Goal: Find specific page/section: Find specific page/section

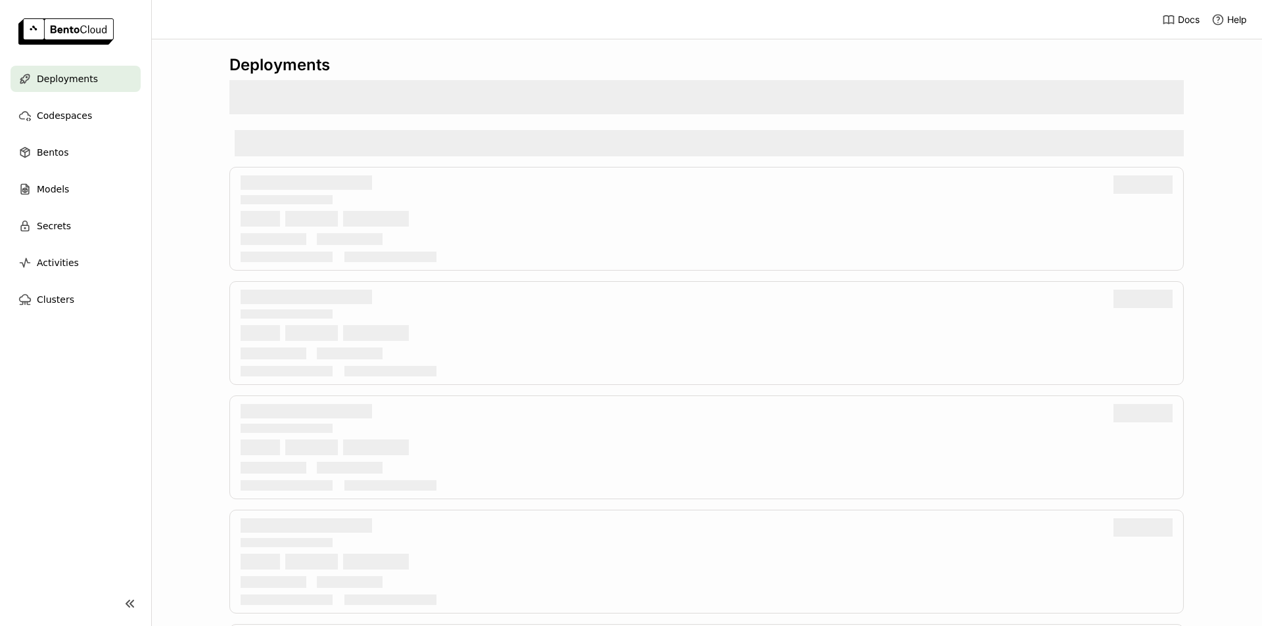
drag, startPoint x: 0, startPoint y: 0, endPoint x: 186, endPoint y: 185, distance: 262.2
click at [186, 185] on div "Deployments" at bounding box center [706, 332] width 1111 height 587
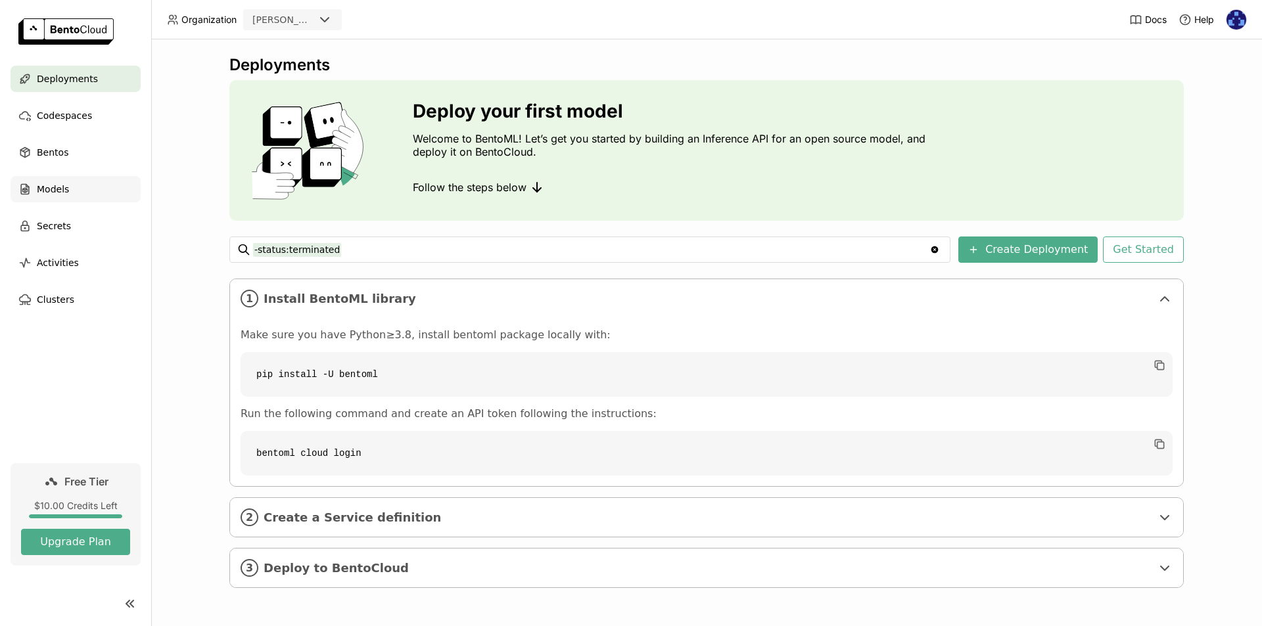
click at [59, 189] on span "Models" at bounding box center [53, 189] width 32 height 16
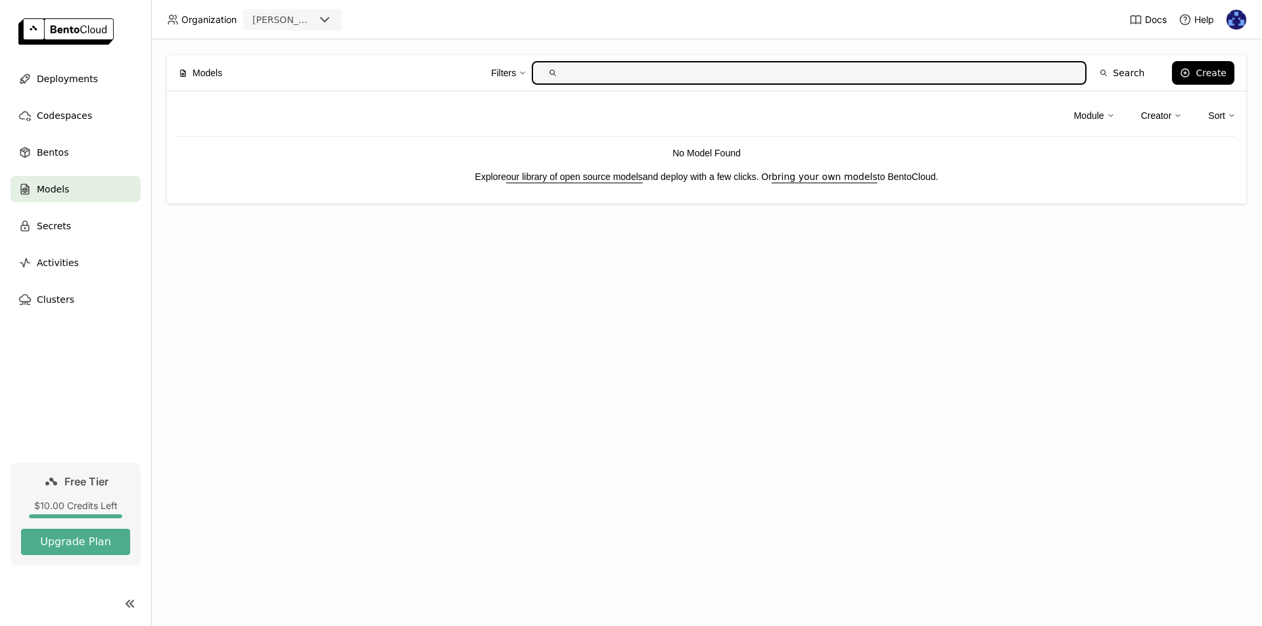
click at [1112, 115] on icon at bounding box center [1111, 116] width 8 height 8
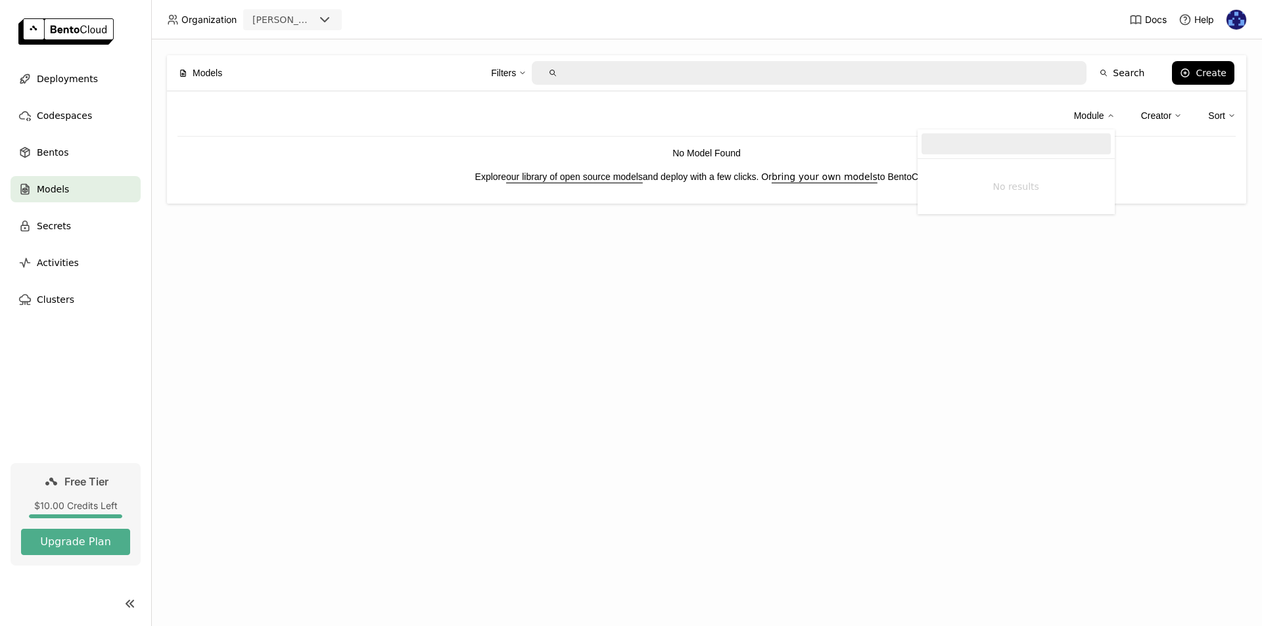
click at [582, 173] on link "our library of open source models" at bounding box center [574, 177] width 137 height 11
